Goal: Check status: Check status

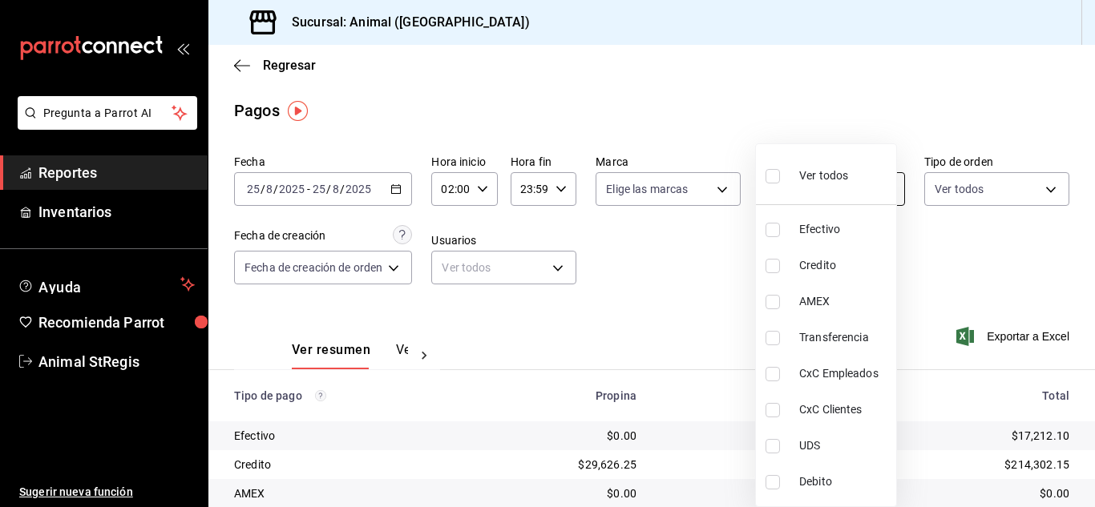
click at [826, 180] on body "Pregunta a Parrot AI Reportes Inventarios Ayuda Recomienda Parrot Animal StRegi…" at bounding box center [547, 253] width 1095 height 507
click at [768, 173] on input "checkbox" at bounding box center [773, 176] width 14 height 14
checkbox input "true"
type input "5a0f3365-d715-4940-adc4-656debb7822a,fc07b02b-84a7-4dba-9bff-98bba82b1290,ff2b0…"
checkbox input "true"
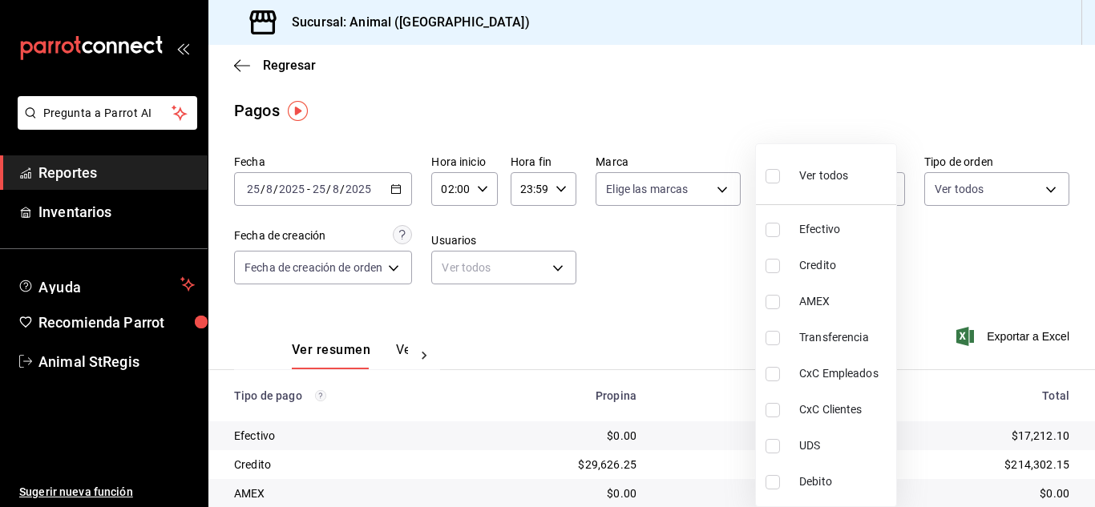
checkbox input "true"
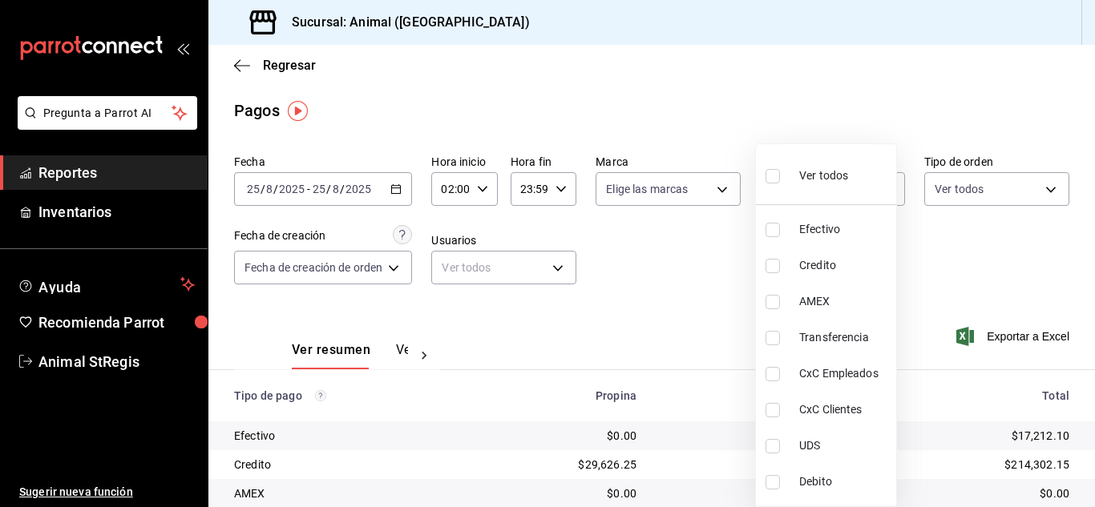
checkbox input "true"
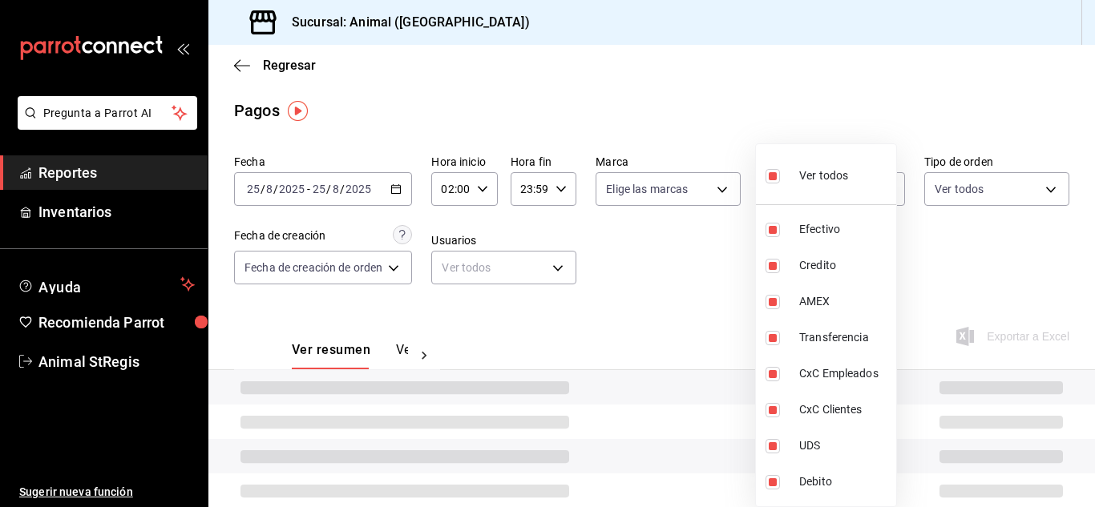
drag, startPoint x: 712, startPoint y: 253, endPoint x: 597, endPoint y: 205, distance: 124.3
click at [710, 253] on div at bounding box center [547, 253] width 1095 height 507
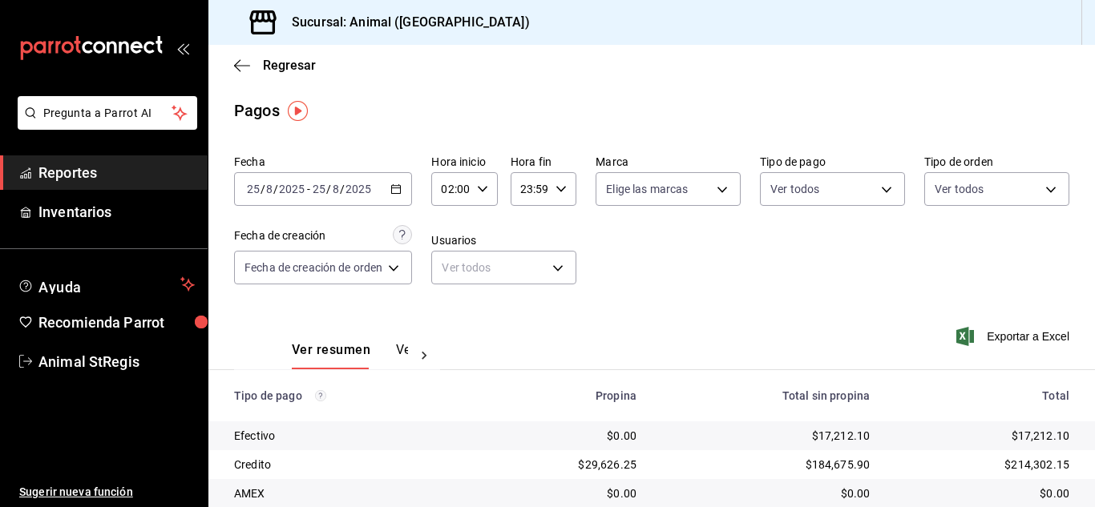
click at [626, 196] on body "Pregunta a Parrot AI Reportes Inventarios Ayuda Recomienda Parrot Animal StRegi…" at bounding box center [547, 253] width 1095 height 507
click at [610, 257] on input "checkbox" at bounding box center [611, 252] width 14 height 14
checkbox input "true"
type input "3f39fcdc-c8c4-4fff-883a-47b345d9391c"
checkbox input "true"
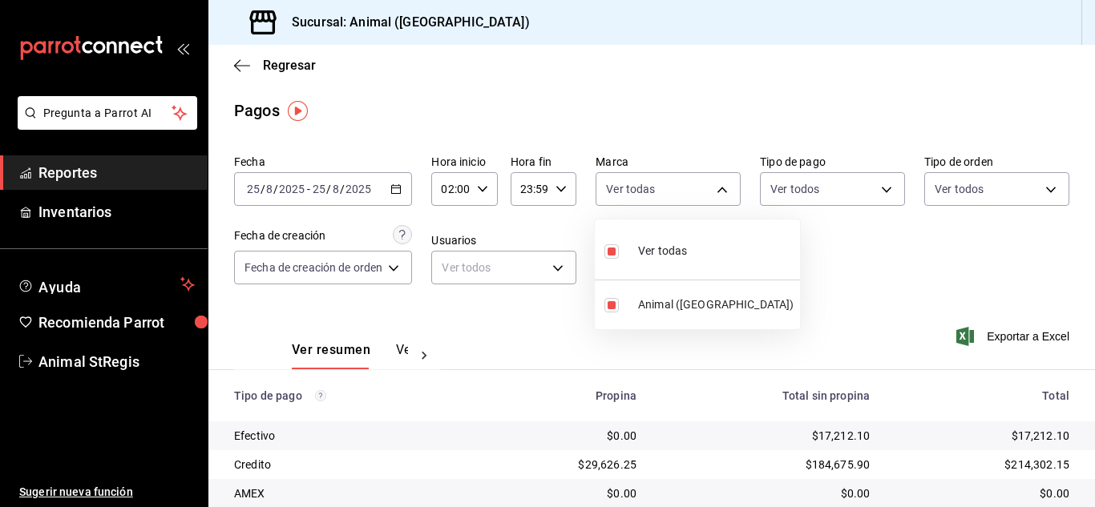
click at [639, 120] on div at bounding box center [547, 253] width 1095 height 507
click at [859, 336] on div "Ver resumen Ver pagos Exportar a Excel" at bounding box center [651, 346] width 887 height 85
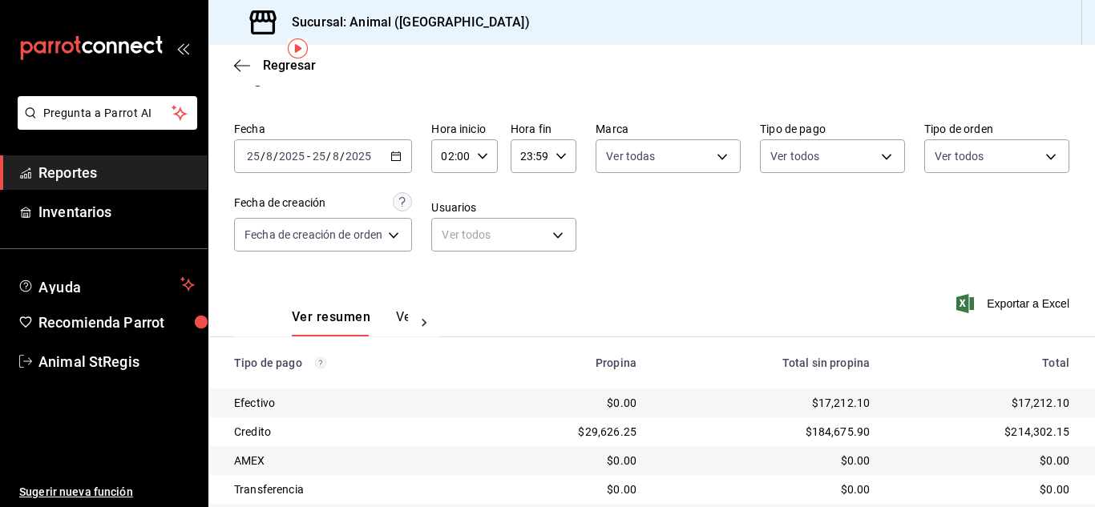
scroll to position [24, 0]
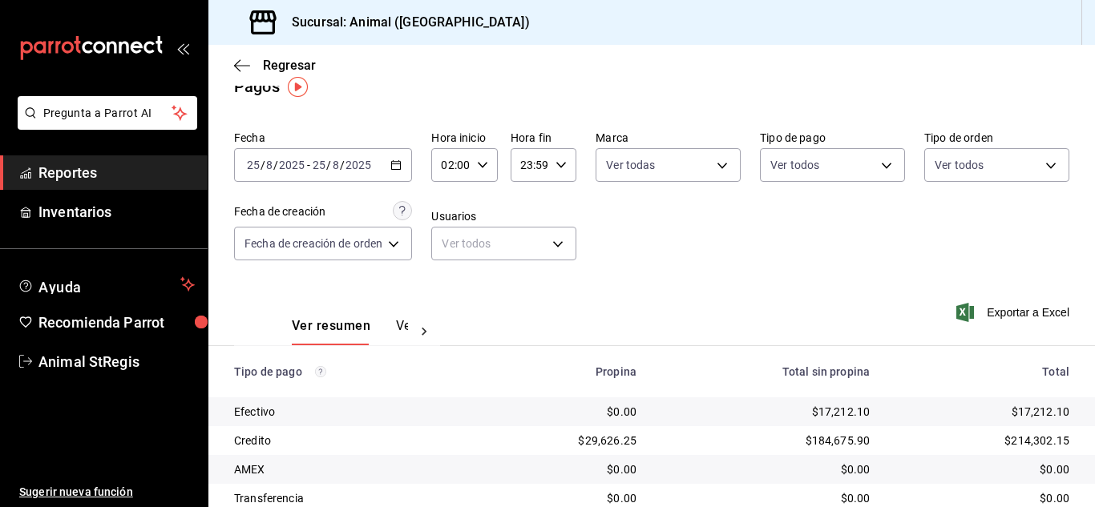
click at [406, 168] on div "2025-08-25 25 / 8 / 2025 - 2025-08-25 25 / 8 / 2025" at bounding box center [323, 165] width 178 height 34
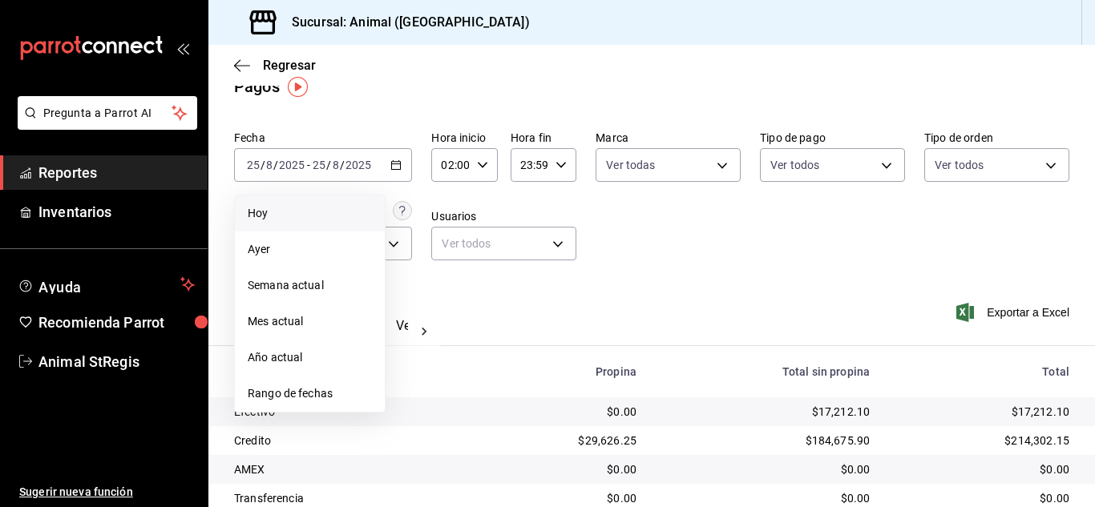
click at [297, 210] on span "Hoy" at bounding box center [310, 213] width 124 height 17
type input "00:00"
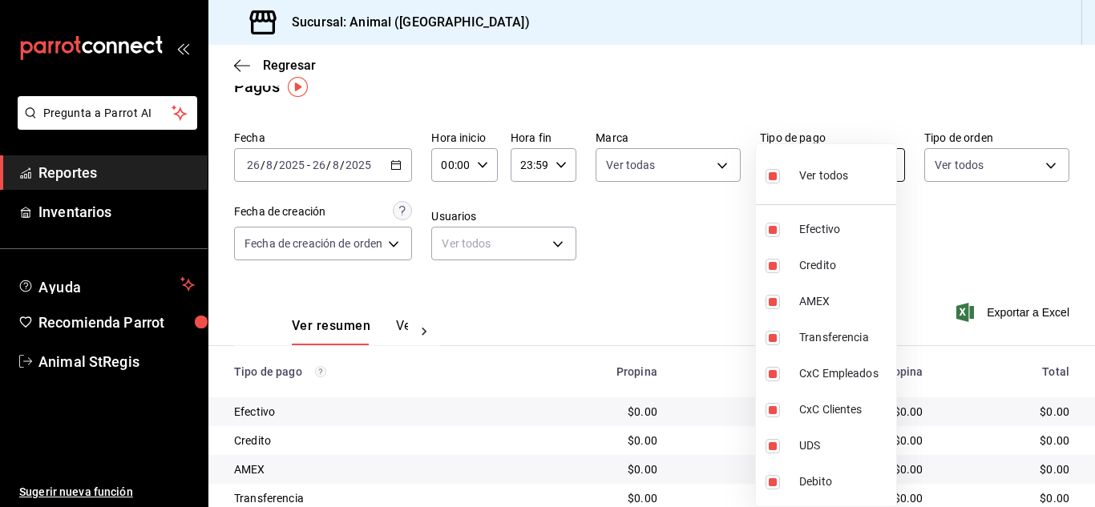
click at [833, 165] on body "Pregunta a Parrot AI Reportes Inventarios Ayuda Recomienda Parrot Animal StRegi…" at bounding box center [547, 253] width 1095 height 507
click at [709, 237] on div at bounding box center [547, 253] width 1095 height 507
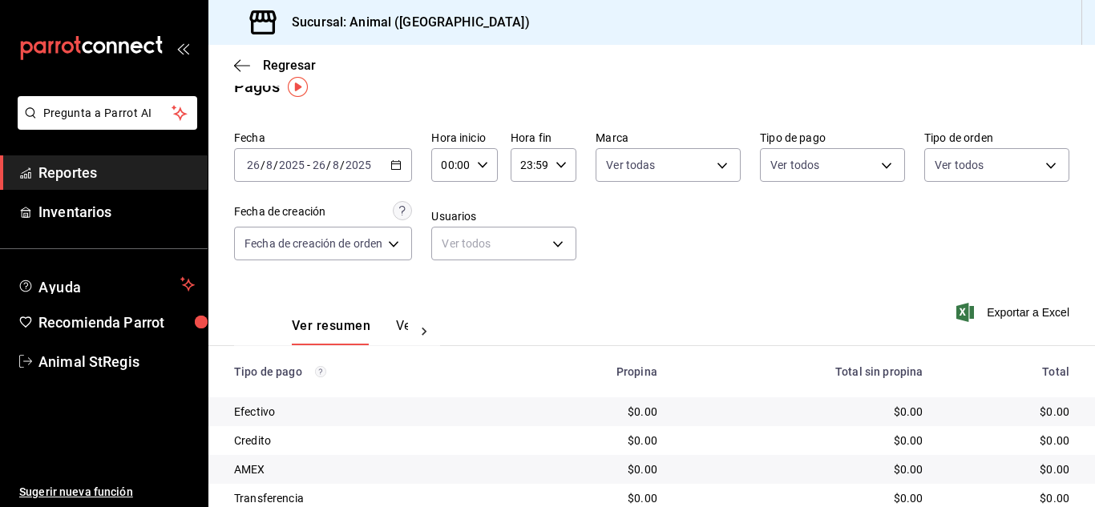
click at [526, 49] on div "Regresar" at bounding box center [651, 65] width 887 height 41
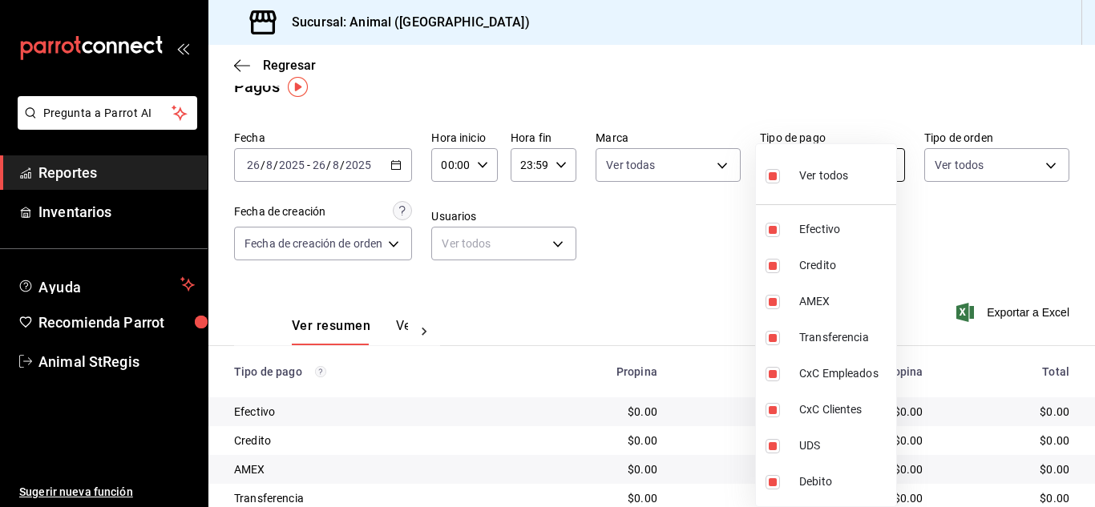
click at [865, 165] on body "Pregunta a Parrot AI Reportes Inventarios Ayuda Recomienda Parrot Animal StRegi…" at bounding box center [547, 253] width 1095 height 507
click at [702, 234] on div at bounding box center [547, 253] width 1095 height 507
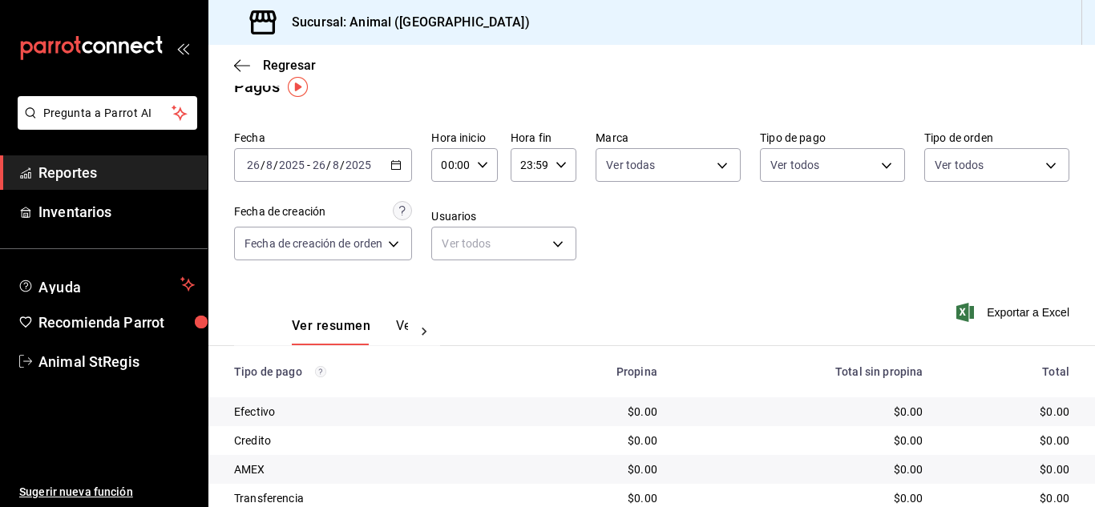
click at [647, 180] on body "Pregunta a Parrot AI Reportes Inventarios Ayuda Recomienda Parrot Animal StRegi…" at bounding box center [547, 253] width 1095 height 507
click at [662, 94] on div at bounding box center [547, 253] width 1095 height 507
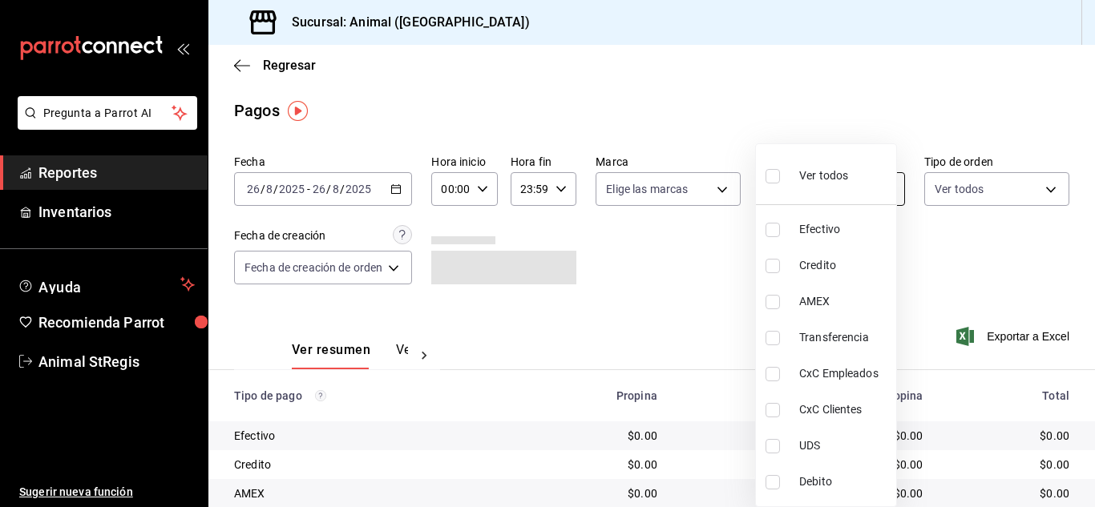
click at [845, 178] on body "Pregunta a Parrot AI Reportes Inventarios Ayuda Recomienda Parrot Animal StRegi…" at bounding box center [547, 253] width 1095 height 507
click at [773, 170] on input "checkbox" at bounding box center [773, 176] width 14 height 14
checkbox input "true"
type input "5a0f3365-d715-4940-adc4-656debb7822a,fc07b02b-84a7-4dba-9bff-98bba82b1290,ff2b0…"
checkbox input "true"
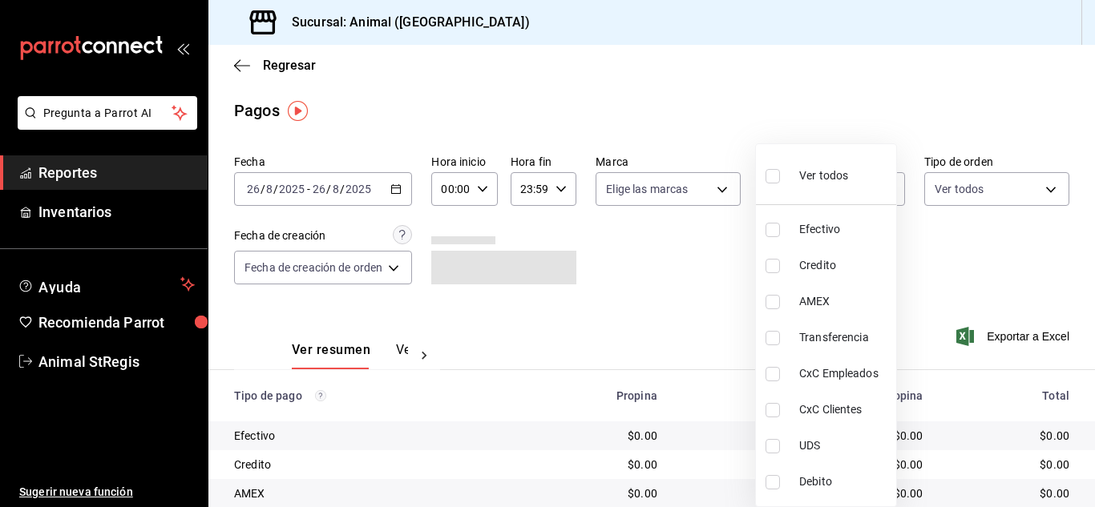
checkbox input "true"
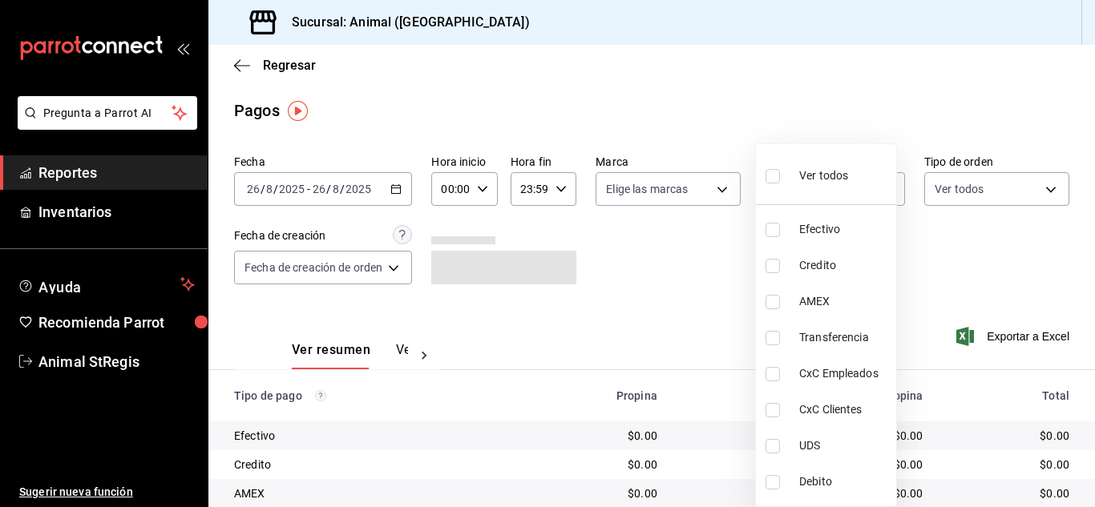
checkbox input "true"
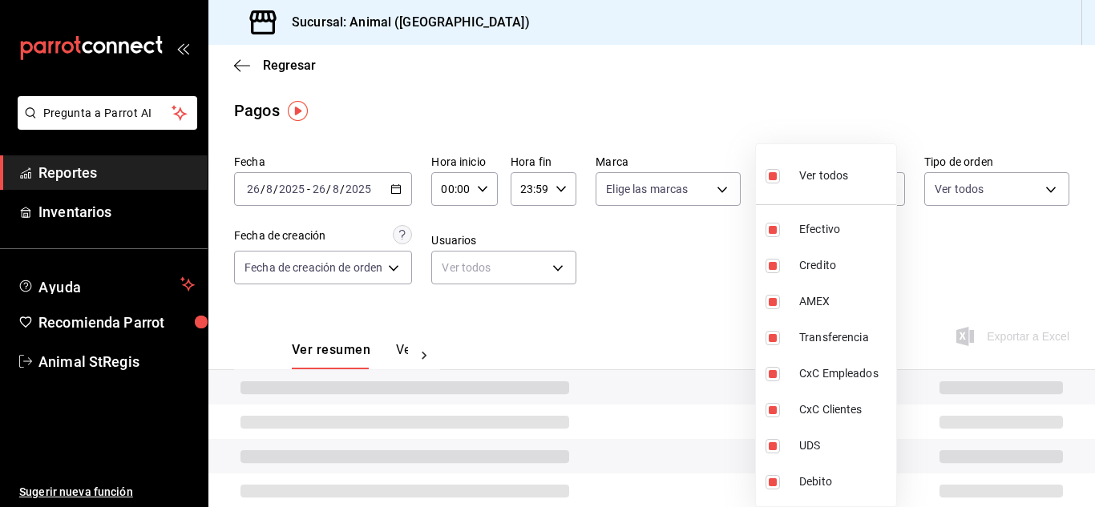
click at [710, 249] on div at bounding box center [547, 253] width 1095 height 507
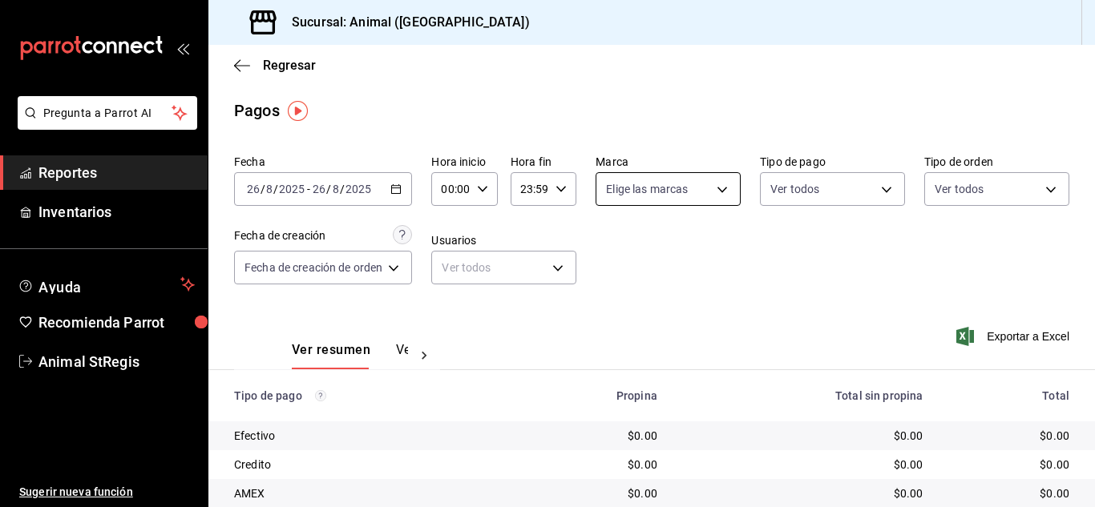
click at [666, 189] on body "Pregunta a Parrot AI Reportes Inventarios Ayuda Recomienda Parrot Animal StRegi…" at bounding box center [547, 253] width 1095 height 507
click at [617, 249] on input "checkbox" at bounding box center [611, 252] width 14 height 14
checkbox input "true"
type input "3f39fcdc-c8c4-4fff-883a-47b345d9391c"
checkbox input "true"
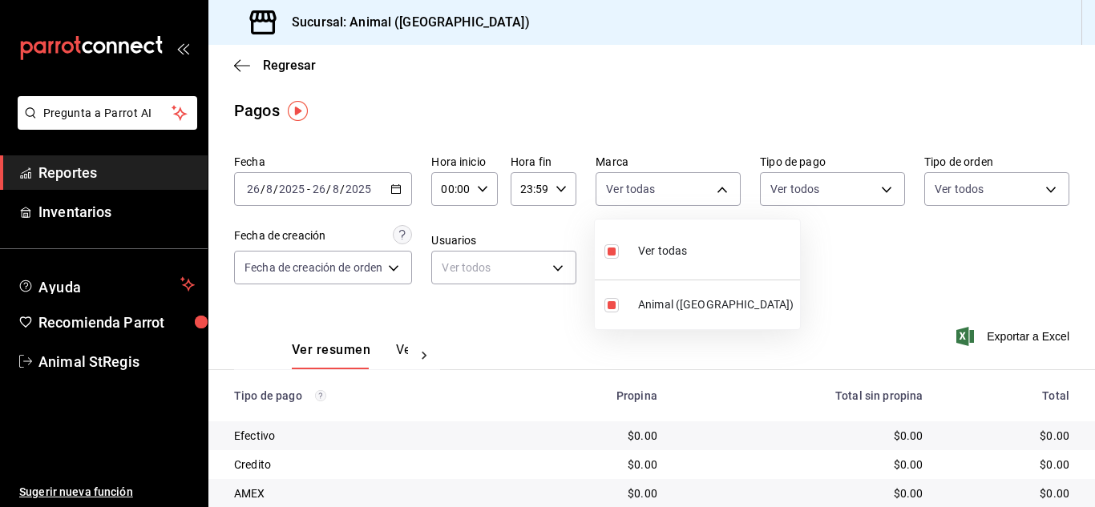
click at [903, 268] on div at bounding box center [547, 253] width 1095 height 507
click at [883, 240] on div "Fecha [DATE] [DATE] - [DATE] [DATE] Hora inicio 00:00 Hora inicio Hora fin 23:5…" at bounding box center [651, 226] width 835 height 156
click at [462, 188] on input "00:00" at bounding box center [450, 189] width 38 height 32
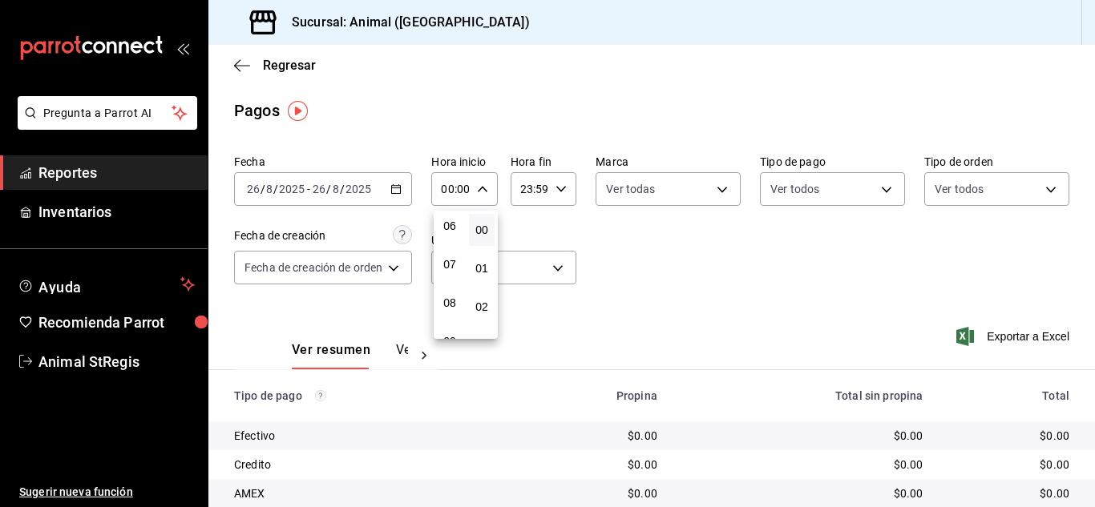
scroll to position [241, 0]
click at [449, 261] on span "07" at bounding box center [450, 259] width 6 height 13
type input "07:00"
click at [750, 277] on div at bounding box center [547, 253] width 1095 height 507
click at [750, 277] on div "Fecha [DATE] [DATE] - [DATE] [DATE] Hora inicio 07:00 Hora inicio Hora fin 23:5…" at bounding box center [651, 226] width 835 height 156
